Goal: Information Seeking & Learning: Check status

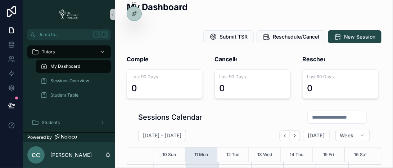
scroll to position [6, 0]
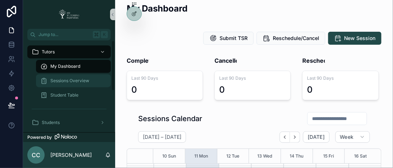
click at [67, 81] on span "Sessions Overview" at bounding box center [69, 81] width 39 height 6
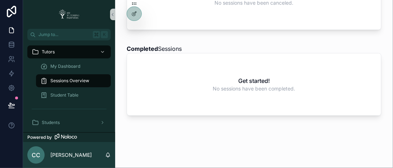
scroll to position [278, 0]
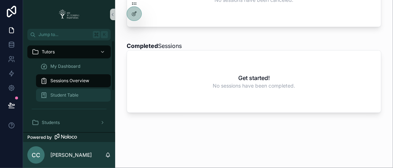
click at [61, 96] on span "Student Table" at bounding box center [64, 95] width 28 height 6
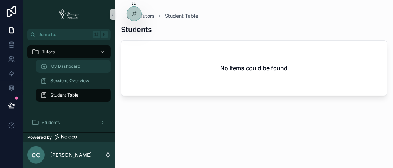
click at [70, 64] on span "My Dashboard" at bounding box center [65, 66] width 30 height 6
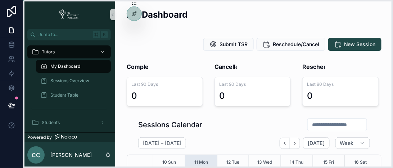
click at [134, 3] on icon at bounding box center [134, 4] width 6 height 6
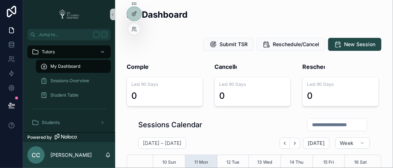
click at [134, 3] on icon at bounding box center [134, 4] width 6 height 6
click at [133, 28] on icon at bounding box center [134, 29] width 6 height 6
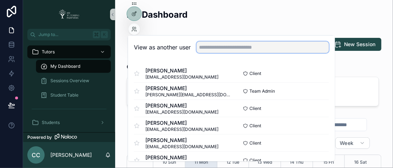
click at [223, 47] on input "text" at bounding box center [263, 47] width 132 height 12
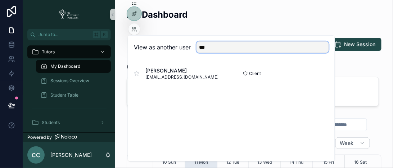
scroll to position [1, 0]
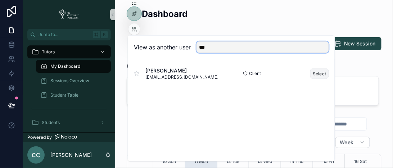
type input "***"
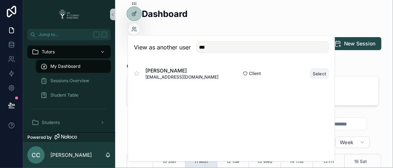
click at [320, 71] on button "Select" at bounding box center [319, 73] width 19 height 10
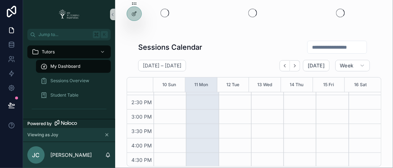
scroll to position [214, 0]
click at [283, 68] on icon "Back" at bounding box center [284, 65] width 5 height 5
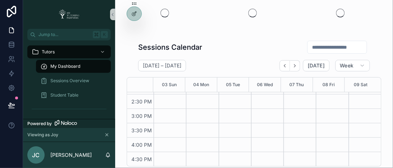
click at [283, 68] on icon "Back" at bounding box center [284, 65] width 5 height 5
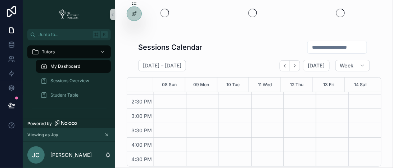
click at [283, 68] on icon "Back" at bounding box center [284, 65] width 5 height 5
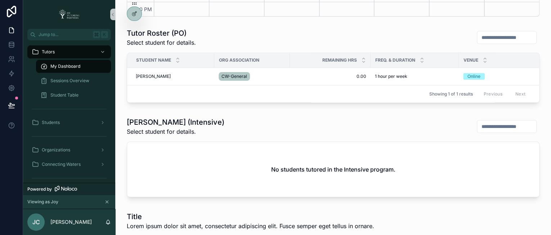
scroll to position [277, 0]
click at [65, 82] on span "Sessions Overview" at bounding box center [69, 81] width 39 height 6
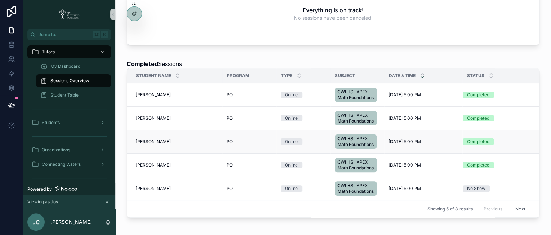
scroll to position [266, 0]
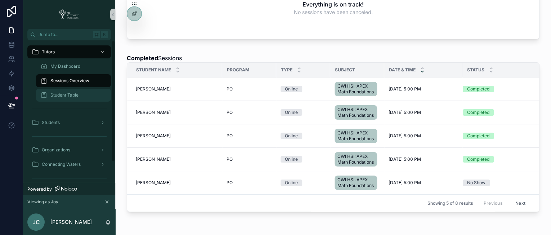
click at [63, 95] on span "Student Table" at bounding box center [64, 95] width 28 height 6
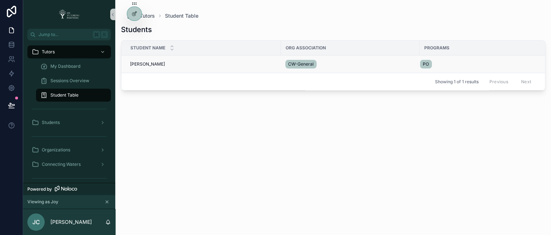
click at [149, 63] on span "[PERSON_NAME]" at bounding box center [147, 64] width 35 height 6
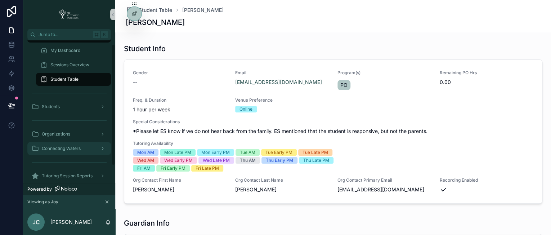
scroll to position [24, 0]
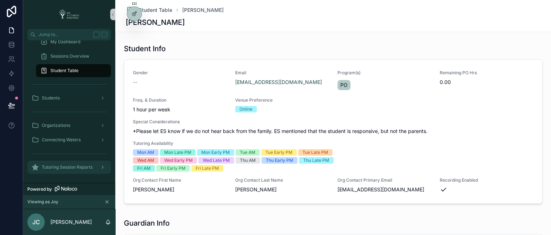
click at [68, 165] on span "Tutoring Session Reports" at bounding box center [67, 167] width 51 height 6
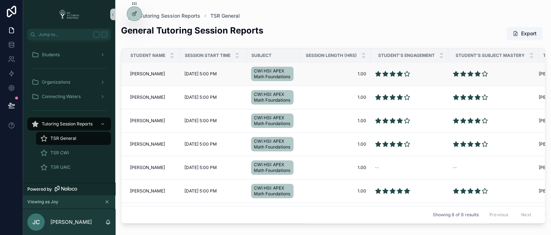
scroll to position [1, 0]
click at [140, 69] on td "[PERSON_NAME] [PERSON_NAME]" at bounding box center [150, 73] width 59 height 23
click at [140, 74] on span "[PERSON_NAME]" at bounding box center [147, 74] width 35 height 6
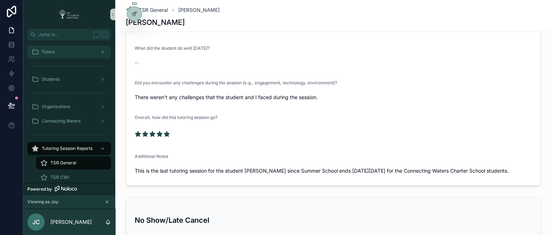
click at [75, 52] on div "Tutors" at bounding box center [69, 52] width 75 height 12
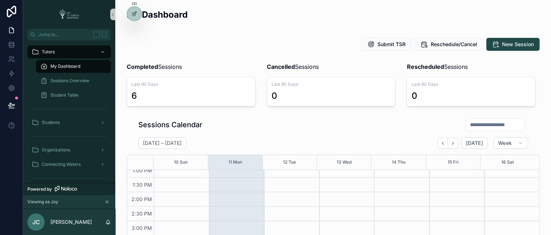
click at [107, 167] on icon "scrollable content" at bounding box center [107, 202] width 3 height 3
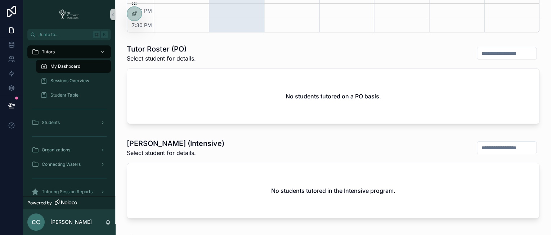
scroll to position [256, 0]
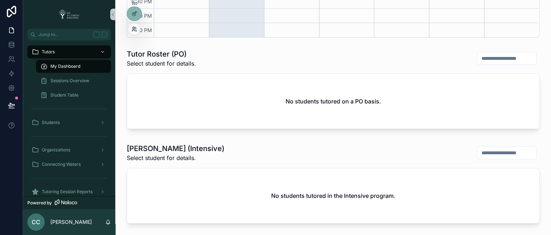
click at [132, 28] on icon at bounding box center [133, 28] width 2 height 2
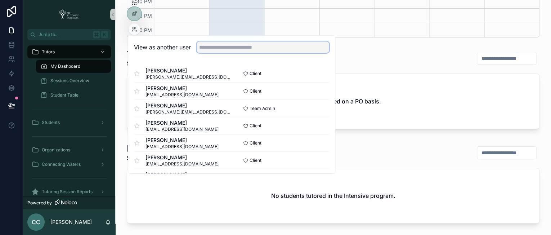
click at [275, 46] on input "text" at bounding box center [263, 47] width 132 height 12
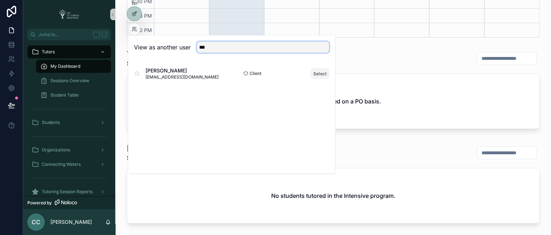
type input "***"
click at [318, 73] on button "Select" at bounding box center [319, 73] width 19 height 10
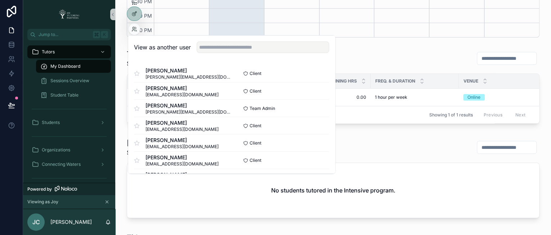
click at [390, 166] on div "No students tutored in the Intensive program." at bounding box center [333, 189] width 413 height 55
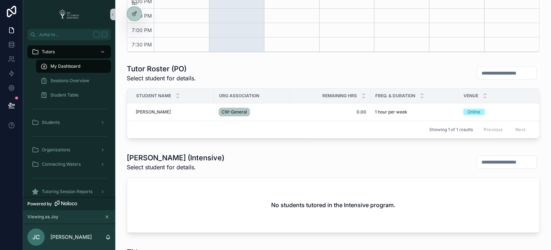
scroll to position [239, 0]
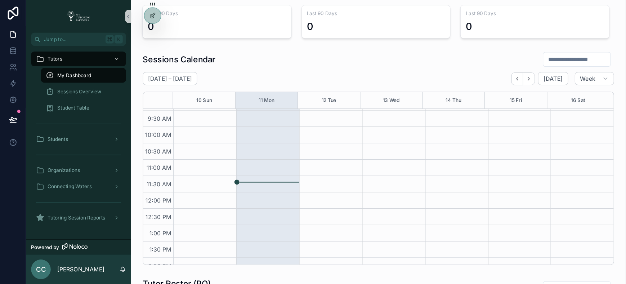
scroll to position [71, 0]
click at [308, 52] on div "Sessions Calendar" at bounding box center [333, 52] width 415 height 14
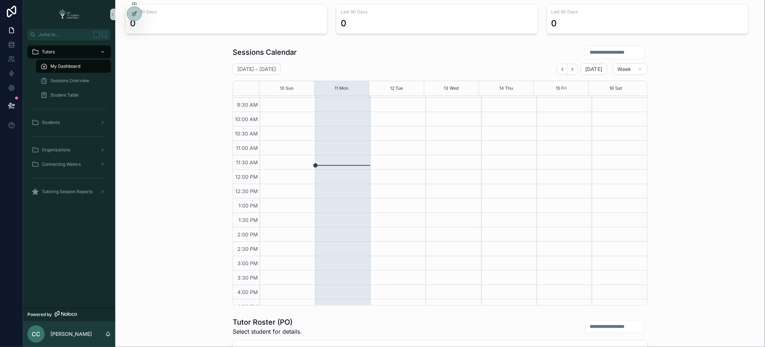
scroll to position [70, 0]
